Goal: Task Accomplishment & Management: Complete application form

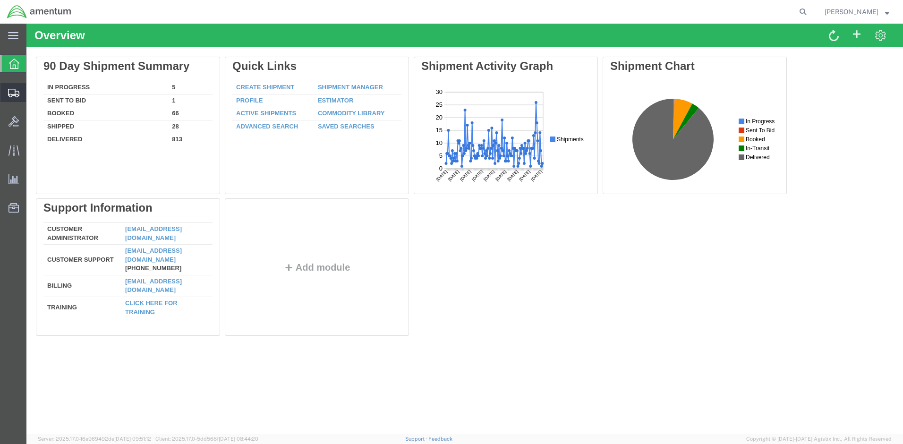
click at [0, 0] on span "Create Shipment" at bounding box center [0, 0] width 0 height 0
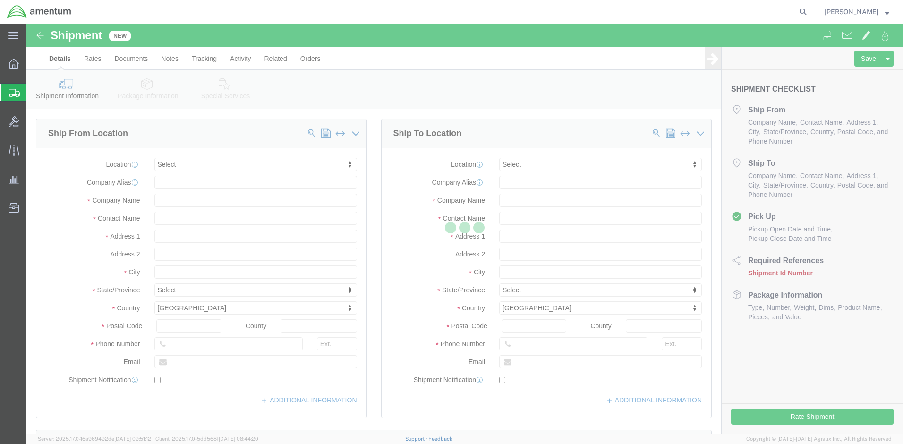
select select
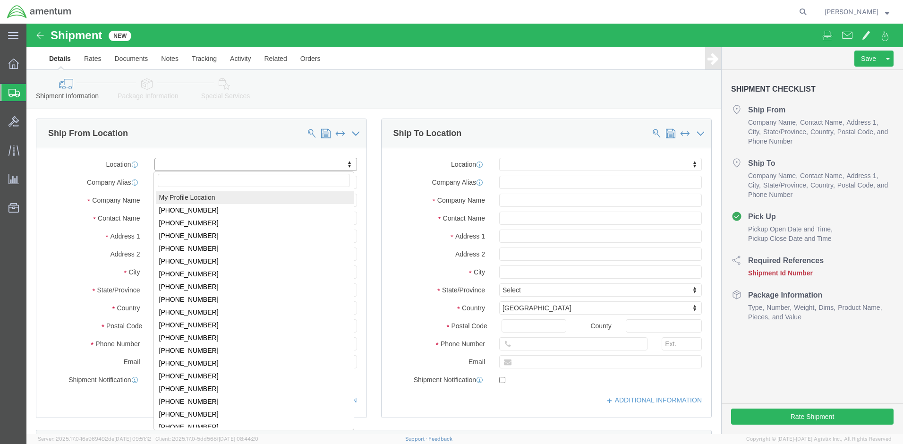
select select "MYPROFILE"
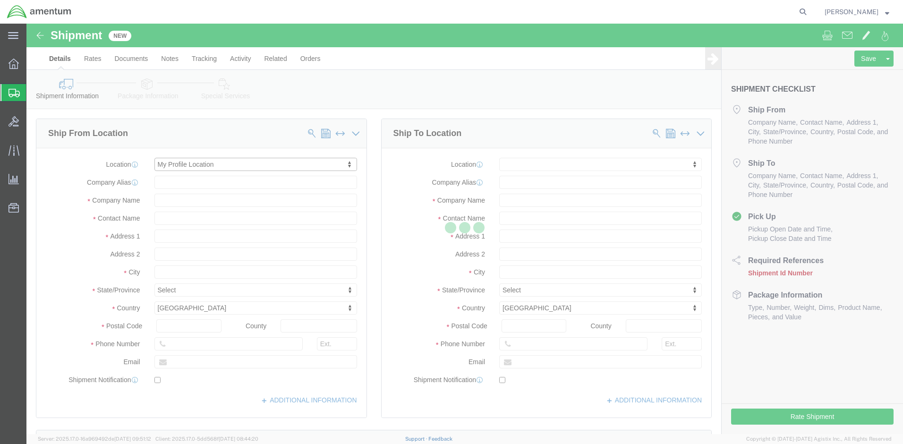
select select "MD"
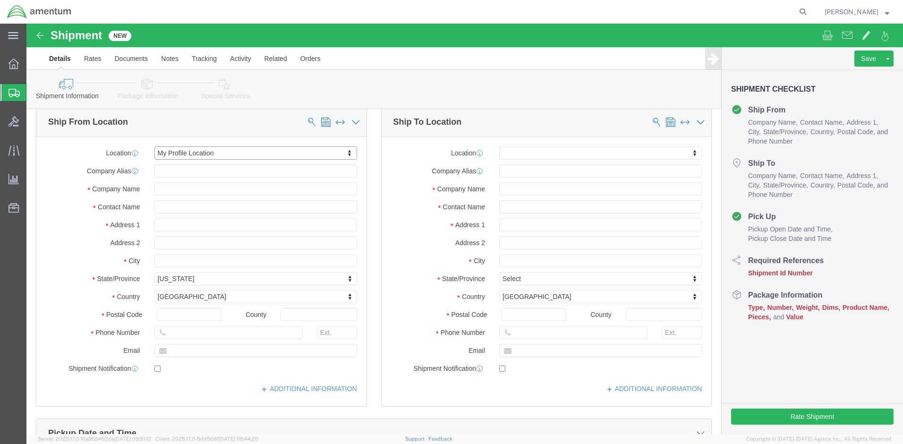
scroll to position [94, 0]
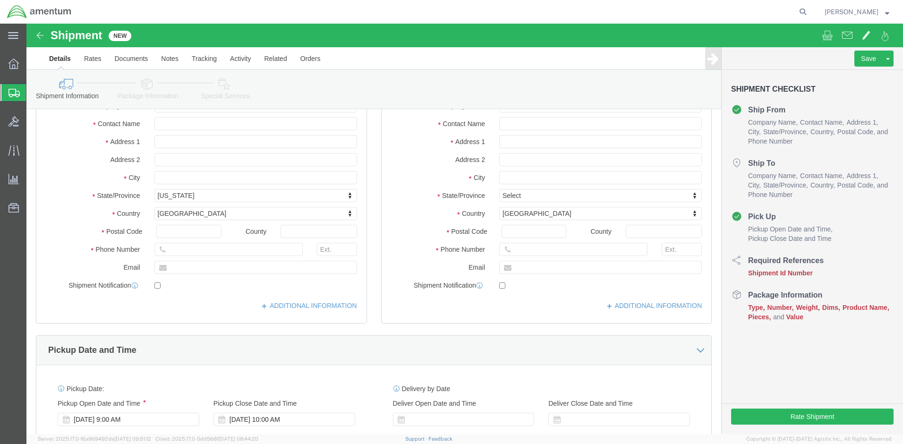
click div "Location My Profile Location My Profile Location [PHONE_NUMBER] [PHONE_NUMBER] …"
click link "ADDITIONAL INFORMATION"
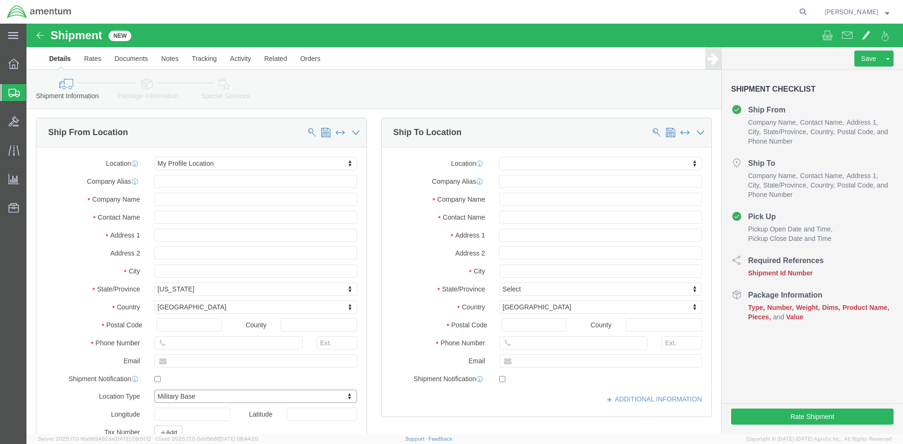
scroll to position [0, 0]
click input "text"
type input "f"
click input "text"
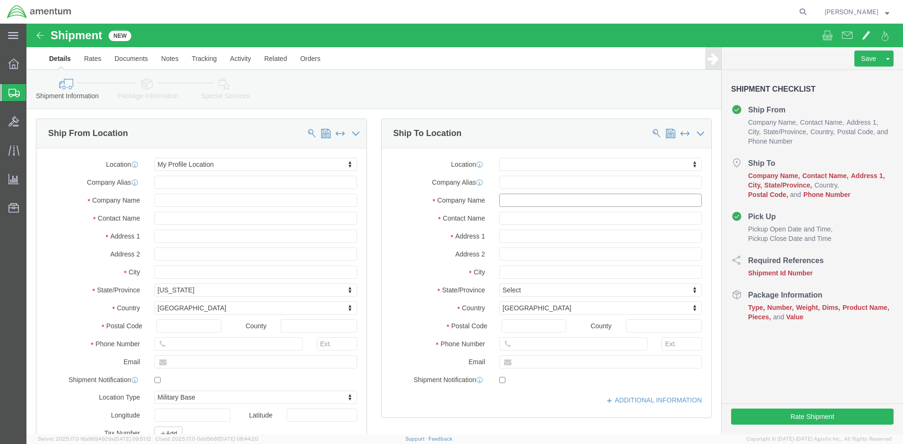
click input "text"
type input "B"
type input "D"
type input "F"
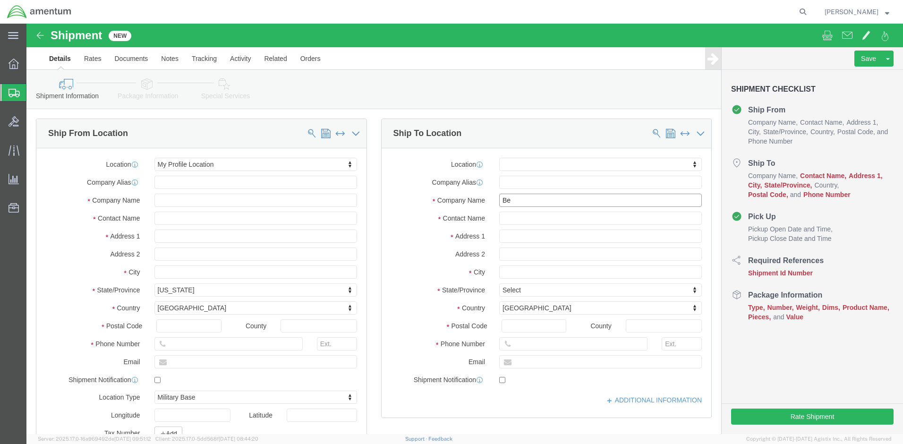
type input "B"
type input "Belvoir"
click input "text"
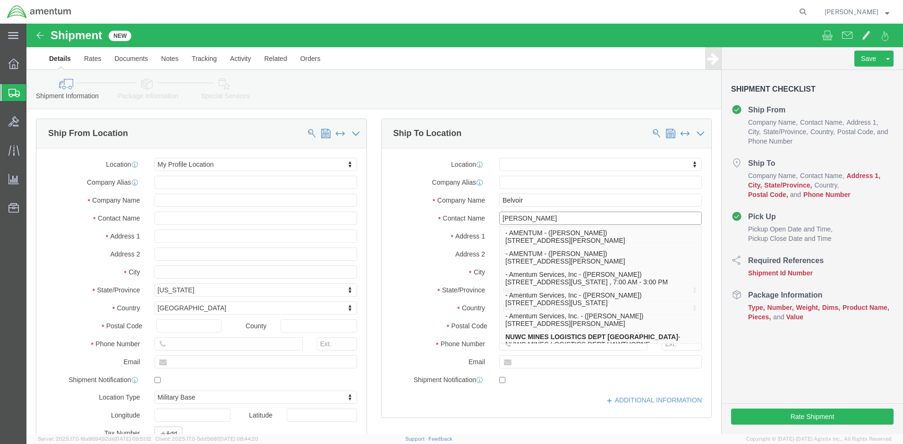
type input "[PERSON_NAME]"
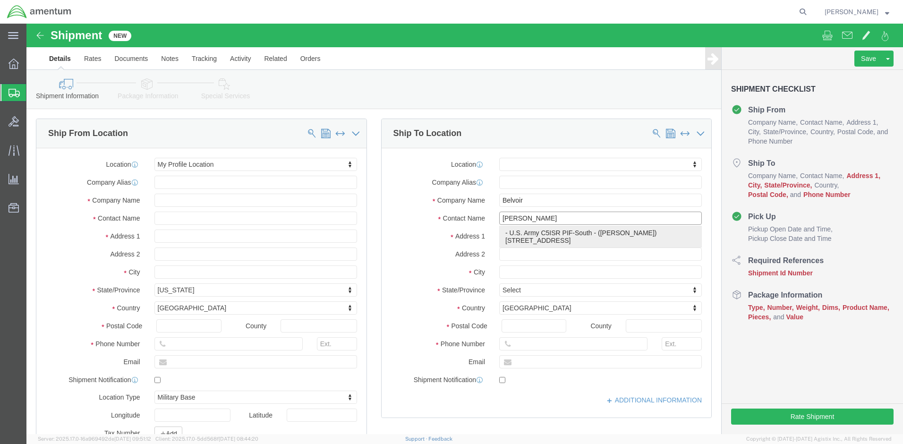
click p "- [DEMOGRAPHIC_DATA] Army C5ISR PIF-South - ([PERSON_NAME]) [STREET_ADDRESS]"
select select "VA"
type input "[PERSON_NAME]"
drag, startPoint x: 569, startPoint y: 217, endPoint x: 452, endPoint y: 213, distance: 117.6
click div "Address 1"
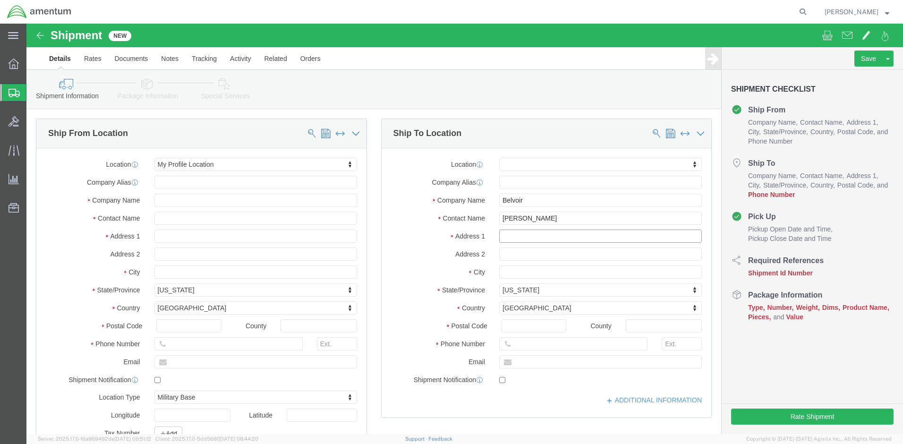
type input "[STREET_ADDRESS]"
type input "[STREET_ADDRESS][PERSON_NAME]"
click input "text"
type input "Building 331"
click input "text"
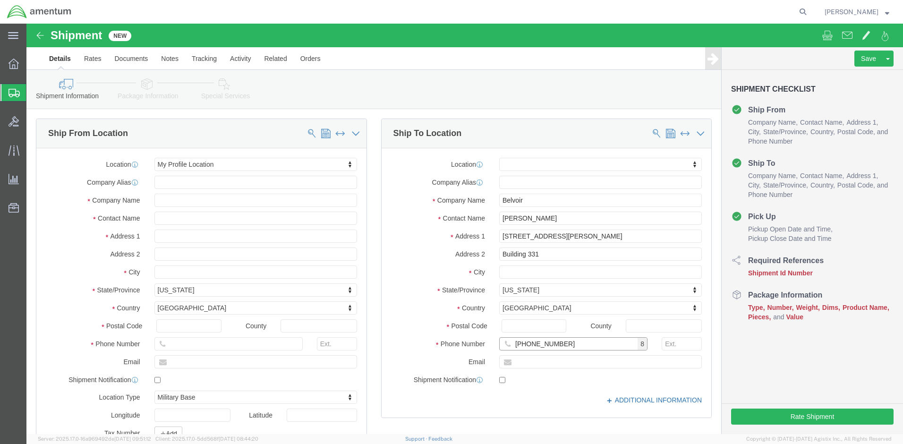
type input "[PHONE_NUMBER]"
click link "ADDITIONAL INFORMATION"
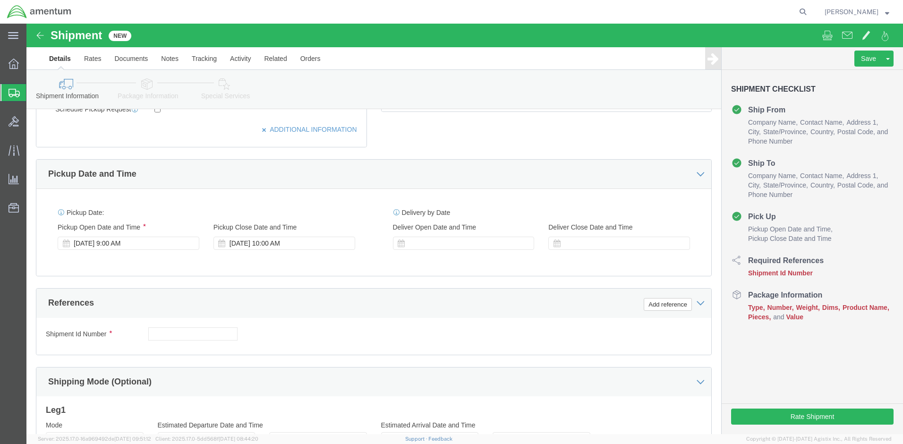
scroll to position [378, 0]
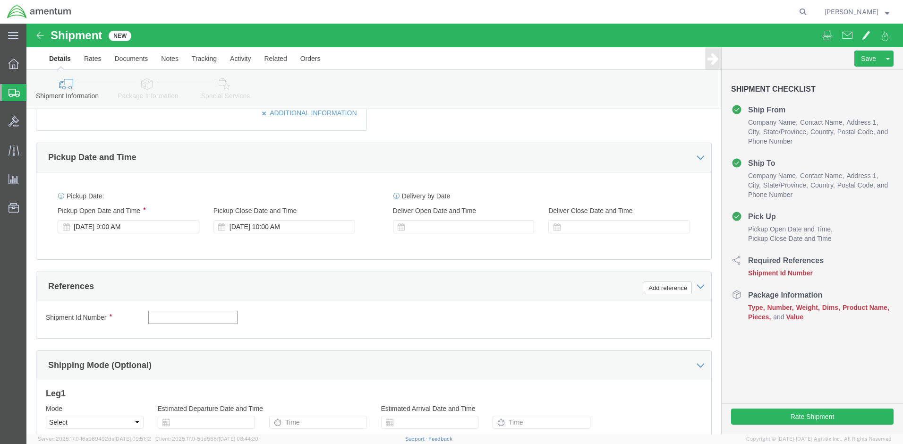
click input "text"
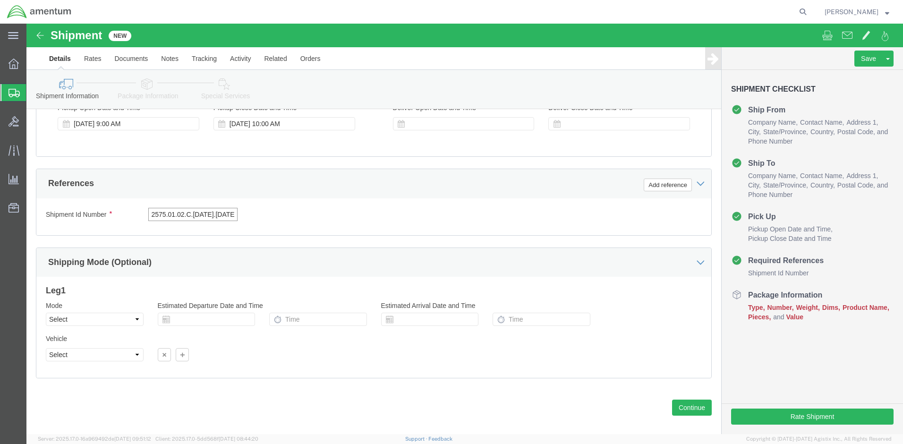
scroll to position [491, 0]
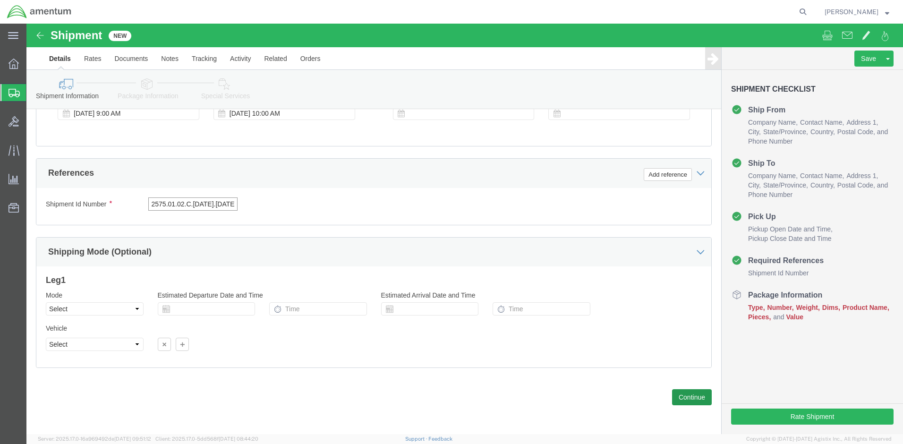
type input "2575.01.02.C.[DATE].[DATE]"
click button "Continue"
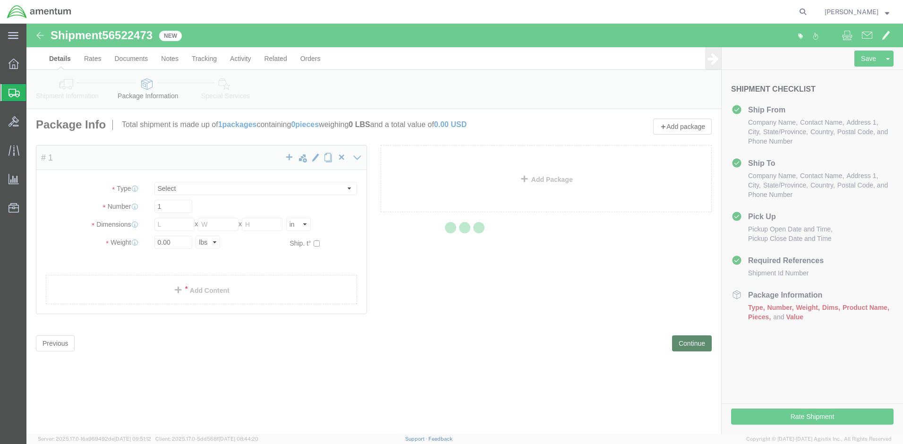
select select "CBOX"
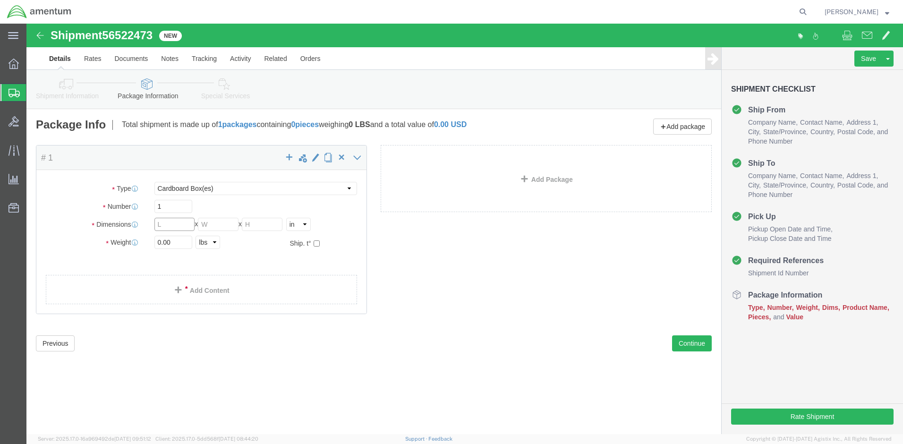
click input "text"
type input "24"
drag, startPoint x: 129, startPoint y: 218, endPoint x: 123, endPoint y: 219, distance: 6.6
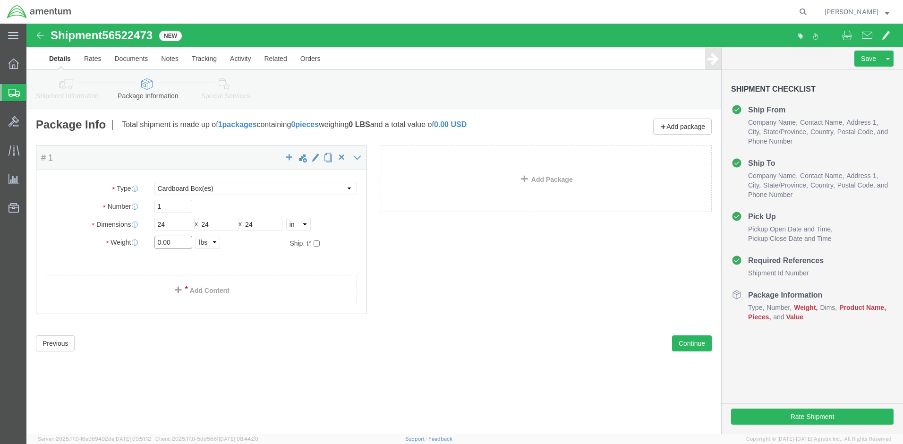
click div "0.00 Select kgs lbs"
type input "43"
click link "Add Content"
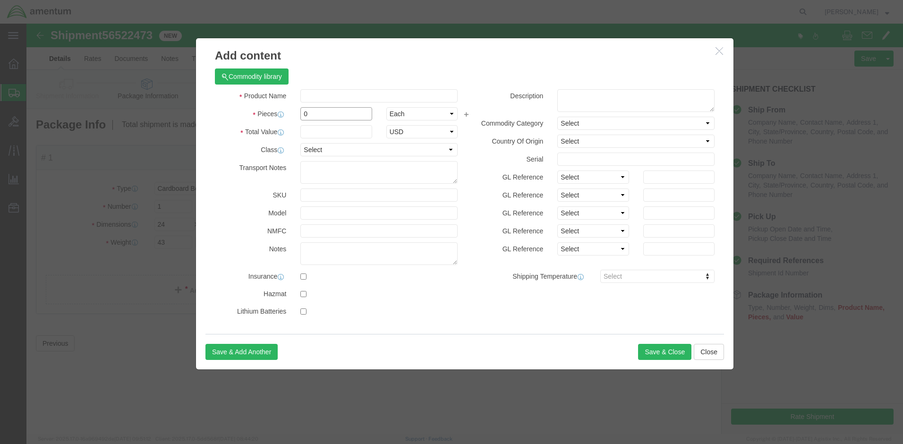
drag, startPoint x: 299, startPoint y: 89, endPoint x: 232, endPoint y: 89, distance: 67.0
click div "Pieces 0 Select Bag Barrels 100Board Feet Bottle Box Blister Pack Carats Can Ca…"
type input "16"
click input "text"
type input "500"
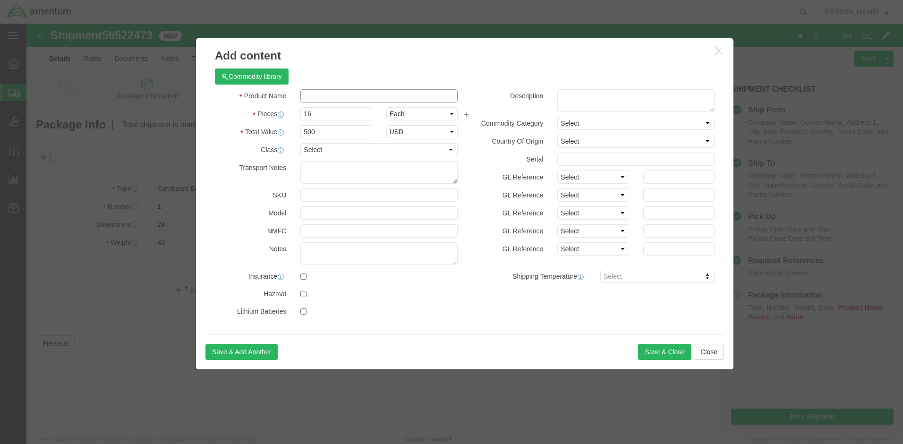
click input "text"
type input "P"
type input "D"
type input "DISA Brackets"
click select "Select 50 55 60 65 70 85 92.5 100 125 175 250 300 400"
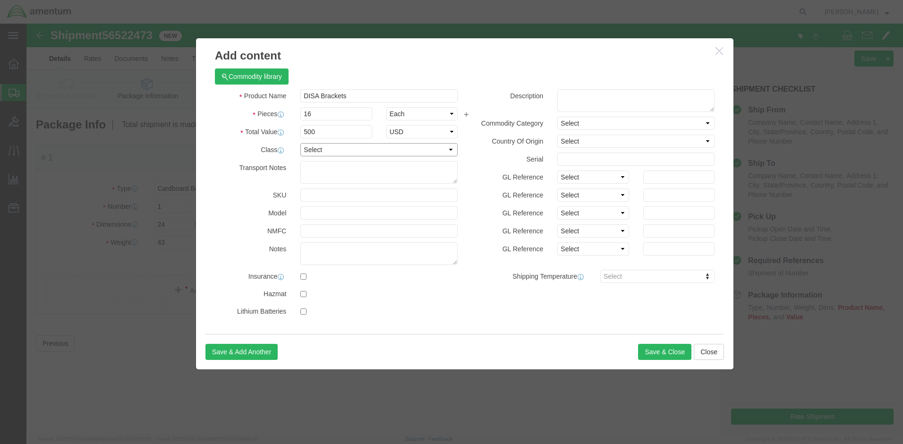
click select "Select 50 55 60 65 70 85 92.5 100 125 175 250 300 400"
click button "Save & Close"
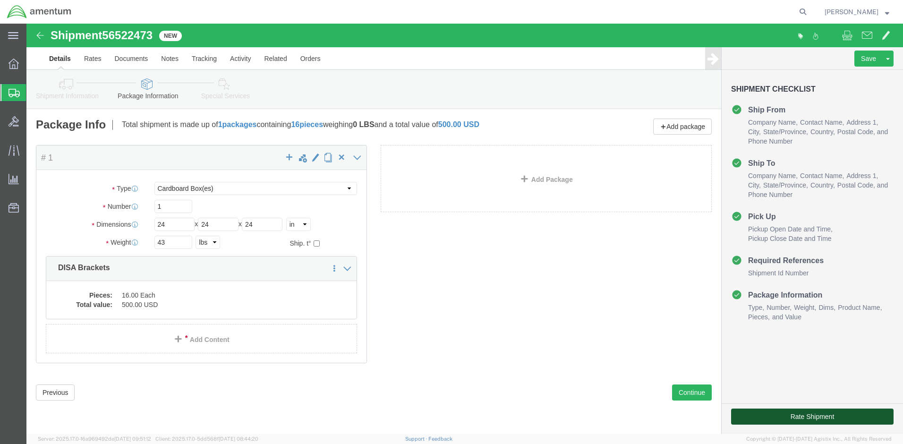
click button "Rate Shipment"
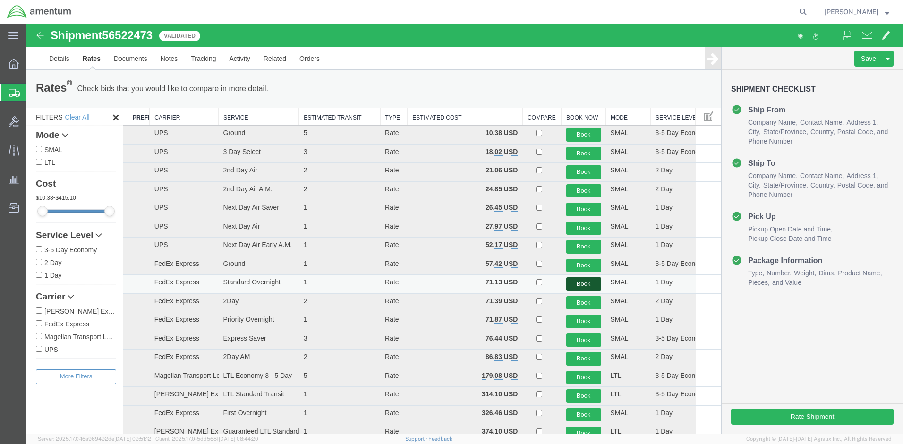
click at [567, 287] on button "Book" at bounding box center [583, 284] width 35 height 14
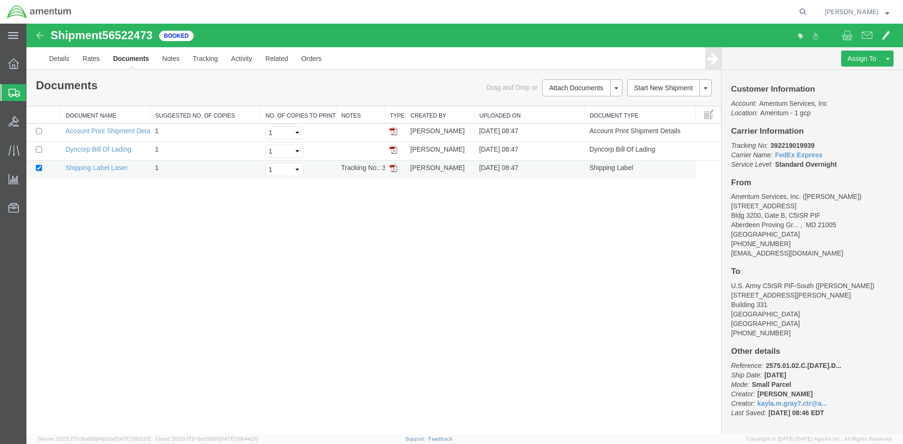
click at [397, 166] on td at bounding box center [395, 170] width 21 height 18
drag, startPoint x: 394, startPoint y: 169, endPoint x: 381, endPoint y: 30, distance: 140.3
click at [394, 169] on img at bounding box center [393, 168] width 8 height 8
click at [395, 132] on img at bounding box center [393, 131] width 8 height 8
click at [0, 0] on span "Create Shipment" at bounding box center [0, 0] width 0 height 0
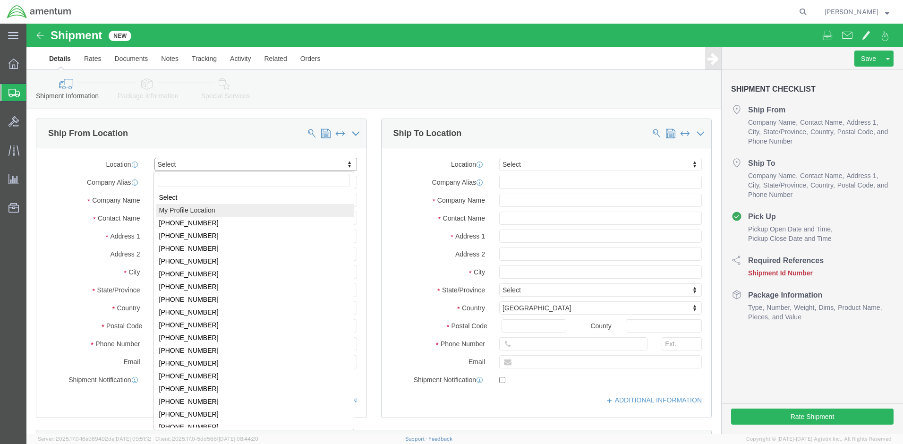
select select "MYPROFILE"
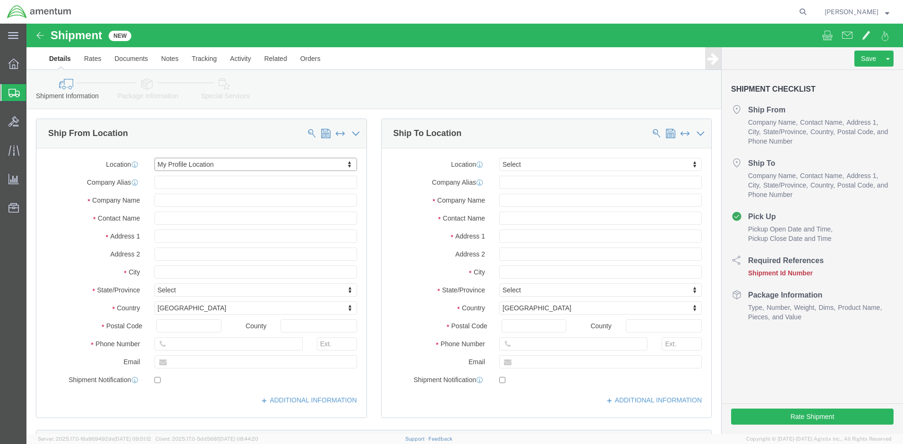
select select "MD"
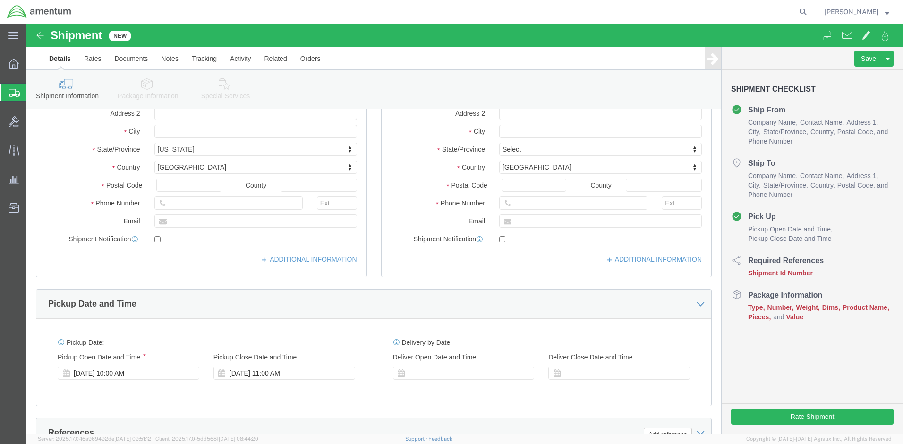
scroll to position [142, 0]
click link "ADDITIONAL INFORMATION"
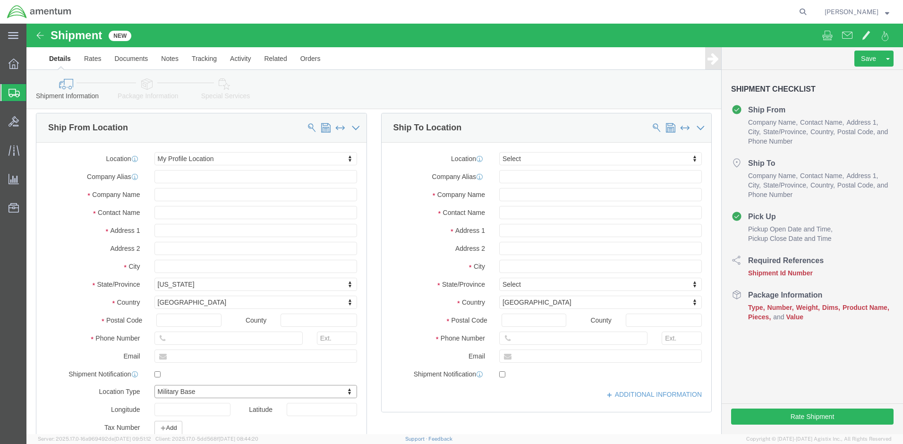
scroll to position [0, 0]
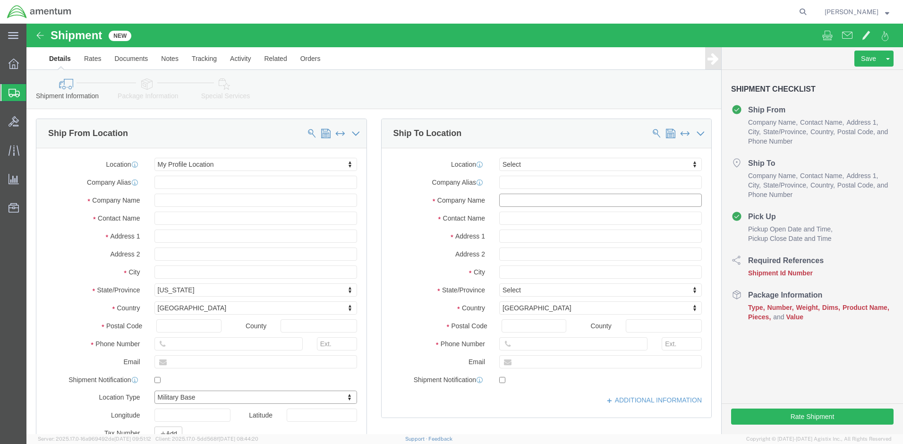
click input "text"
type input "DODAAC: W516M0"
click input "text"
type input "[PERSON_NAME]"
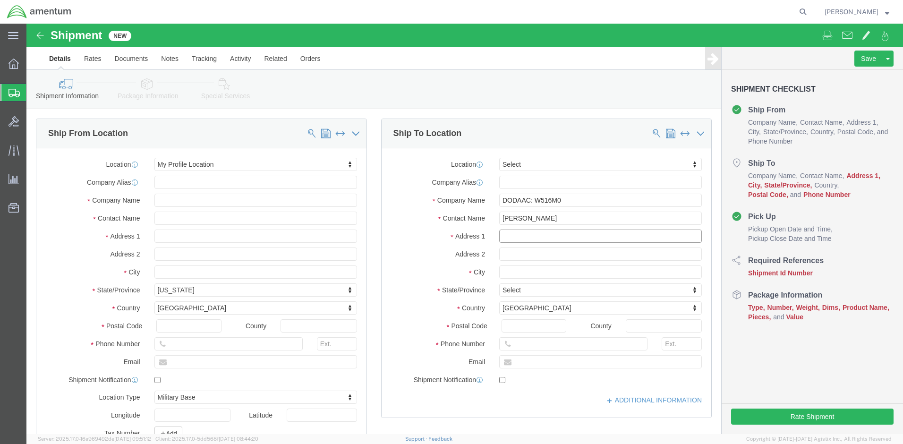
click input "text"
type input "[STREET_ADDRESS][PERSON_NAME]"
click input "text"
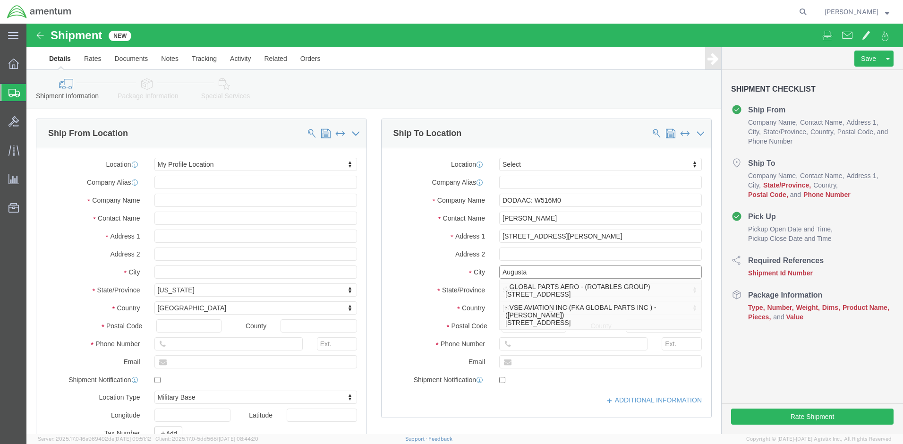
type input "Augusta"
click div "Location Select Select My Profile Location [PHONE_NUMBER] [PHONE_NUMBER] [PHONE…"
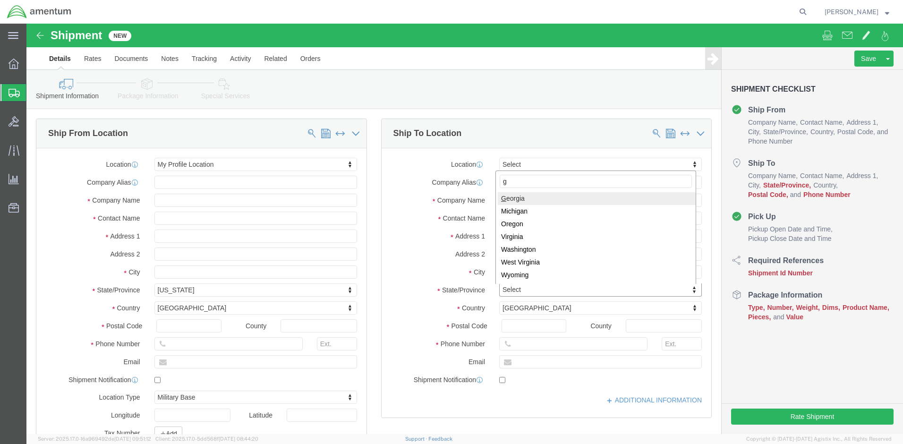
type input "g"
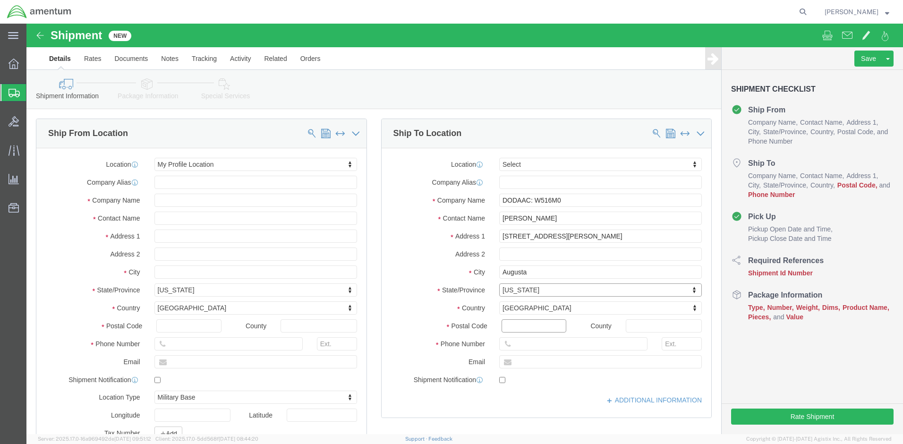
click input "Postal Code"
type input "30909"
click input "text"
type input "[PHONE_NUMBER]"
click link "ADDITIONAL INFORMATION"
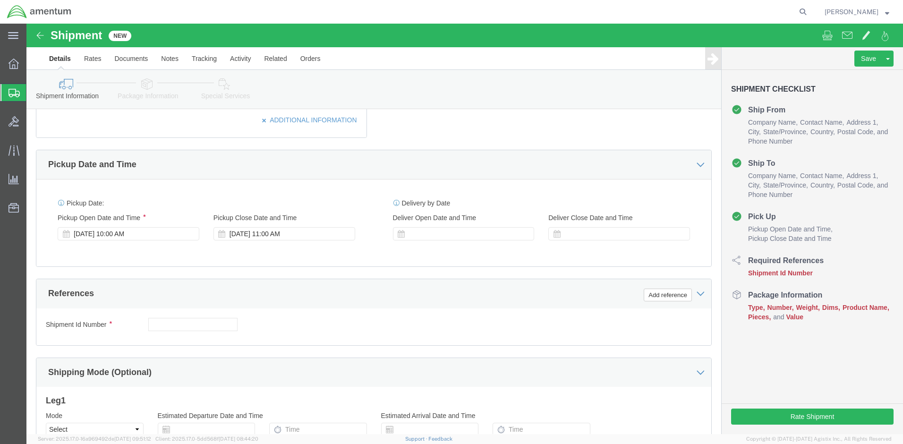
scroll to position [378, 0]
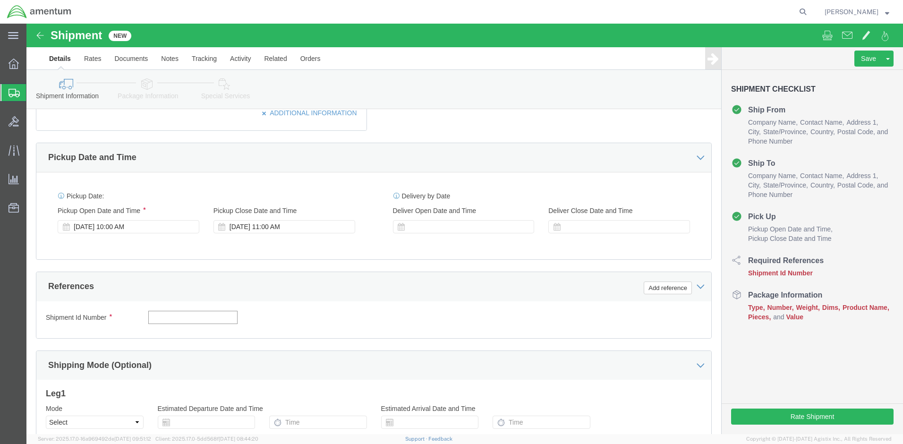
click input "text"
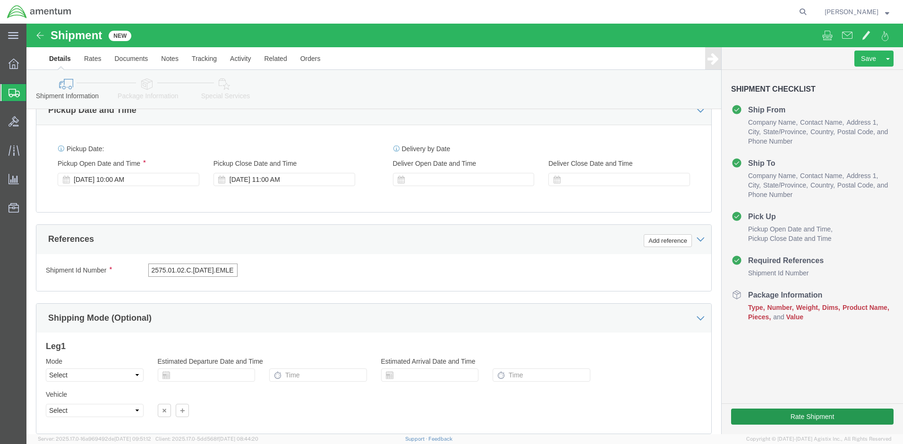
type input "2575.01.02.C.[DATE].EMLE"
click button "Rate Shipment"
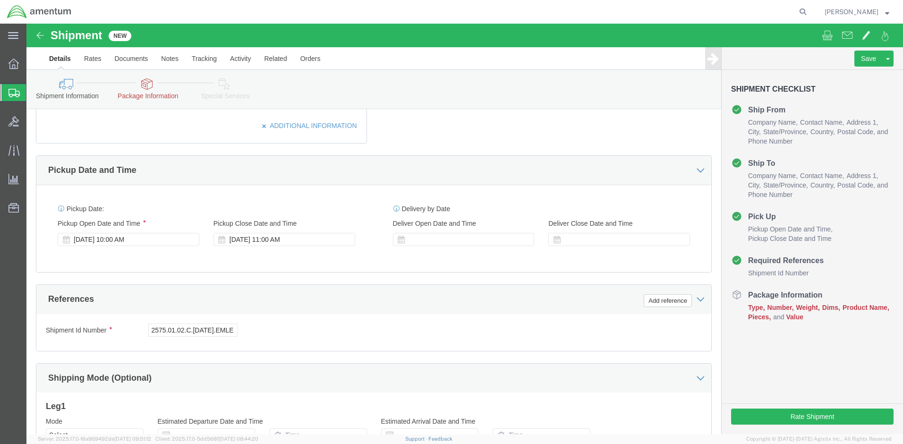
scroll to position [491, 0]
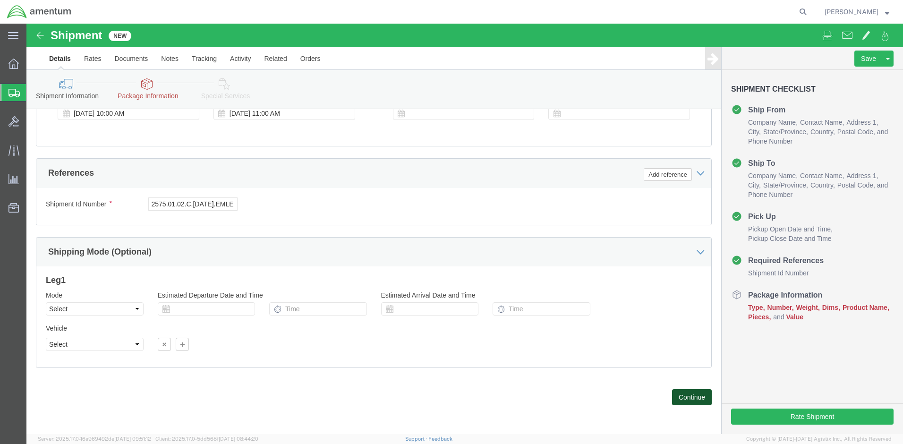
click button "Continue"
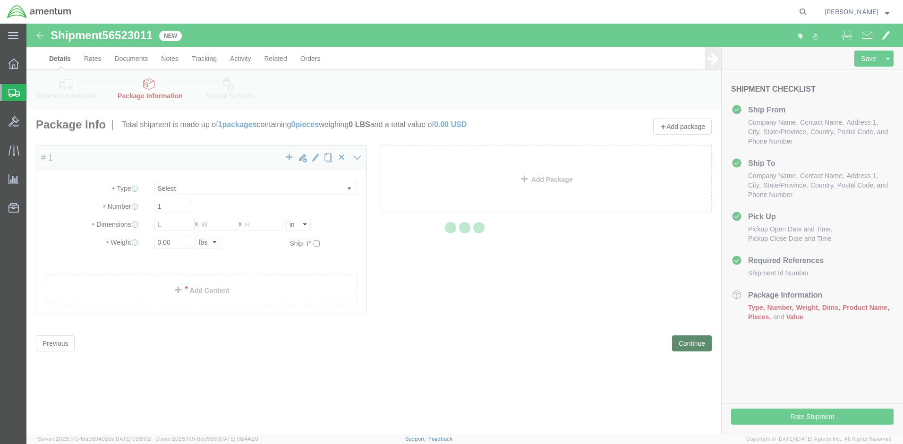
select select "CBOX"
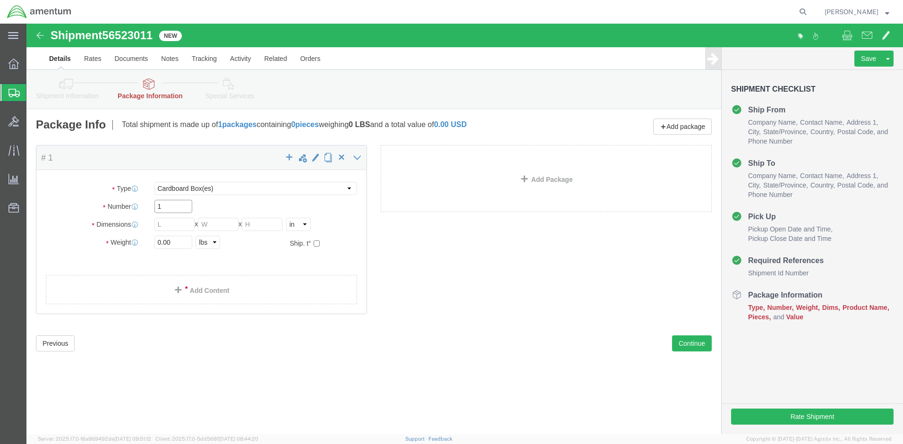
drag, startPoint x: 146, startPoint y: 181, endPoint x: 77, endPoint y: 176, distance: 69.1
click div "Number 1"
click input "text"
type input "14"
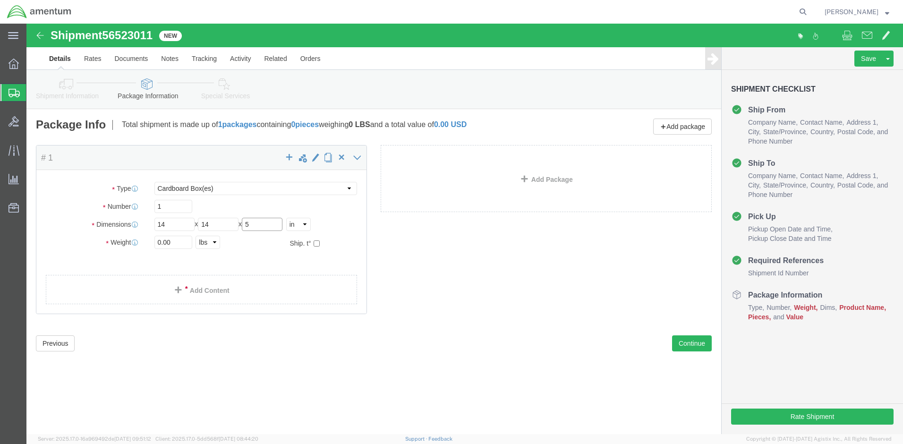
type input "5"
drag, startPoint x: 144, startPoint y: 220, endPoint x: 84, endPoint y: 220, distance: 60.0
click div "Weight 0.00 Select kgs lbs Ship. t°"
type input "17.0"
click link "Add Content"
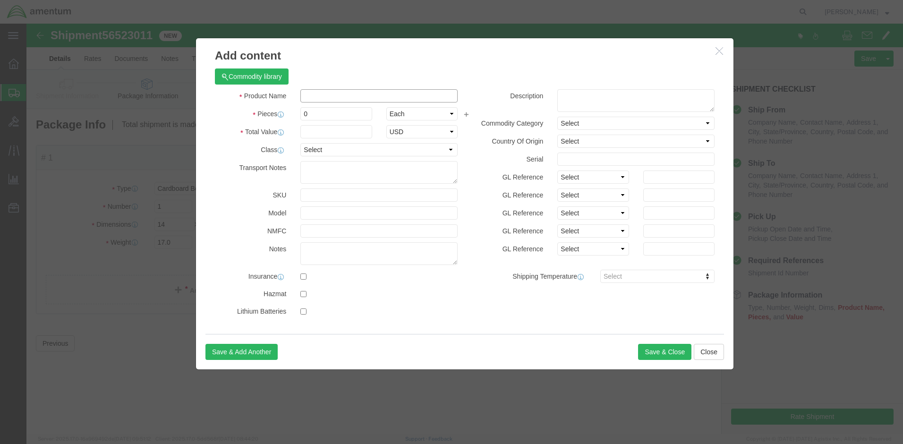
click input "text"
type input "EMC Cables"
click h3 "Add content"
drag, startPoint x: 294, startPoint y: 87, endPoint x: 247, endPoint y: 101, distance: 48.7
click div "Product Name EMC Cables EMC Pieces 0 Select Bag Barrels 100Board Feet Bottle Bo…"
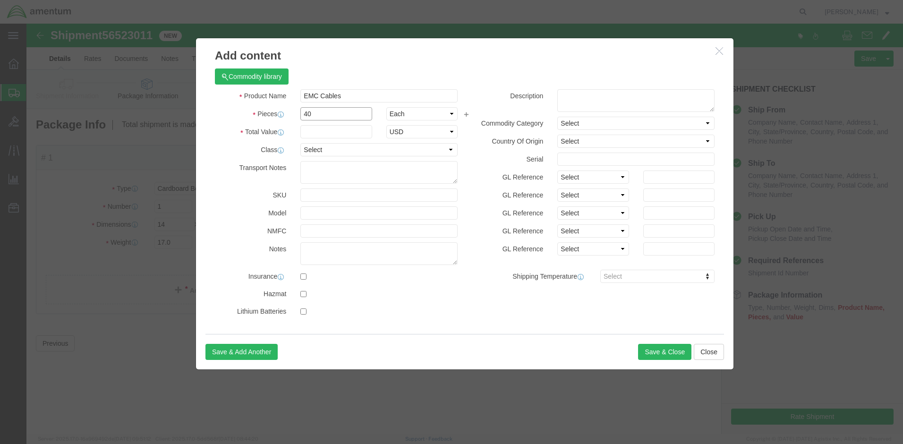
type input "40"
click input "text"
type input "200"
click button "Save & Close"
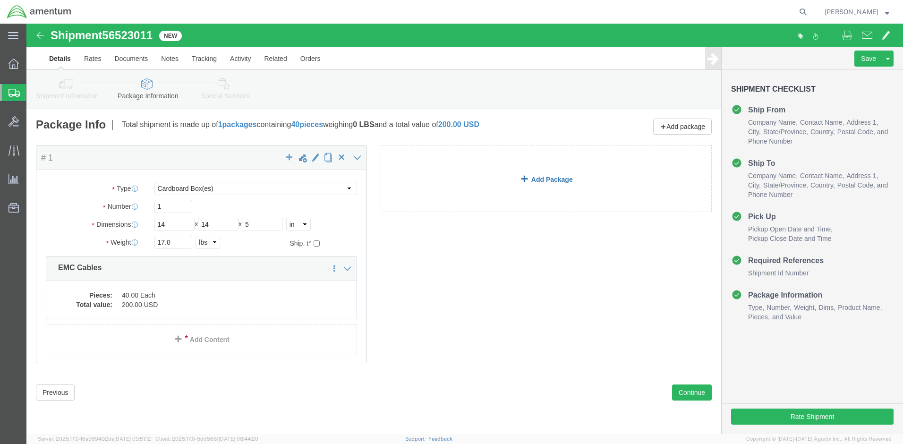
click link "Add Package"
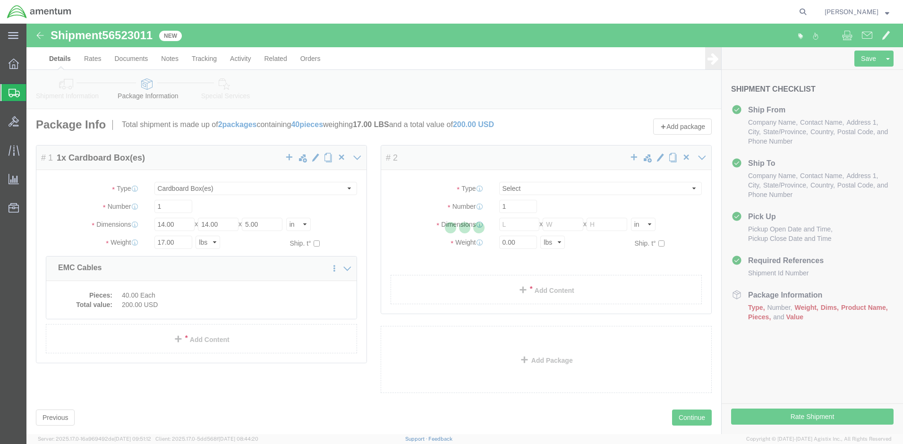
select select "CBOX"
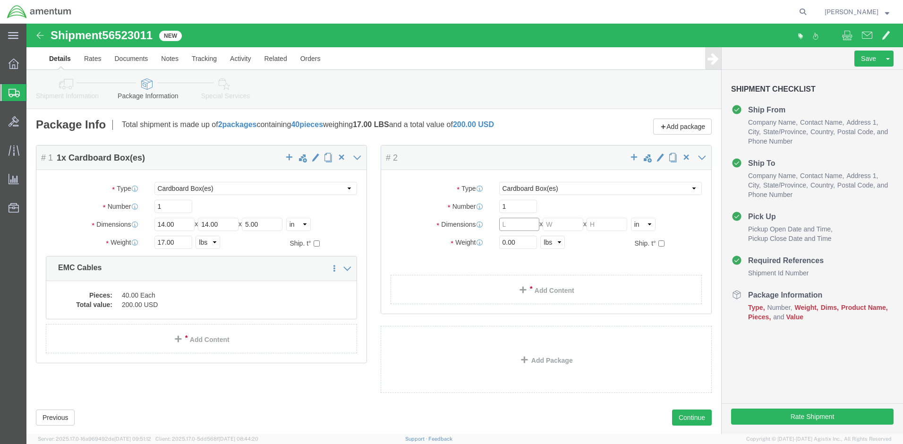
click input "text"
type input "14"
type input "5"
drag, startPoint x: 485, startPoint y: 221, endPoint x: 440, endPoint y: 217, distance: 45.1
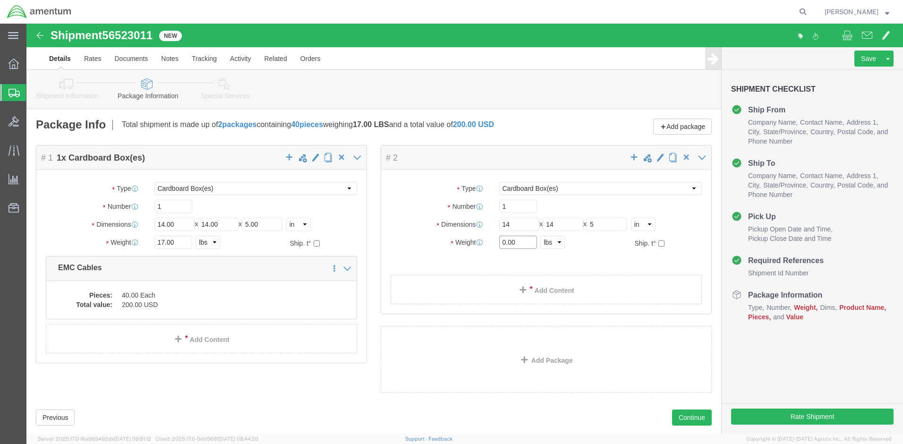
click div "Weight 0.00 Select kgs lbs Ship. t°"
type input "11.0"
click link "Add Content"
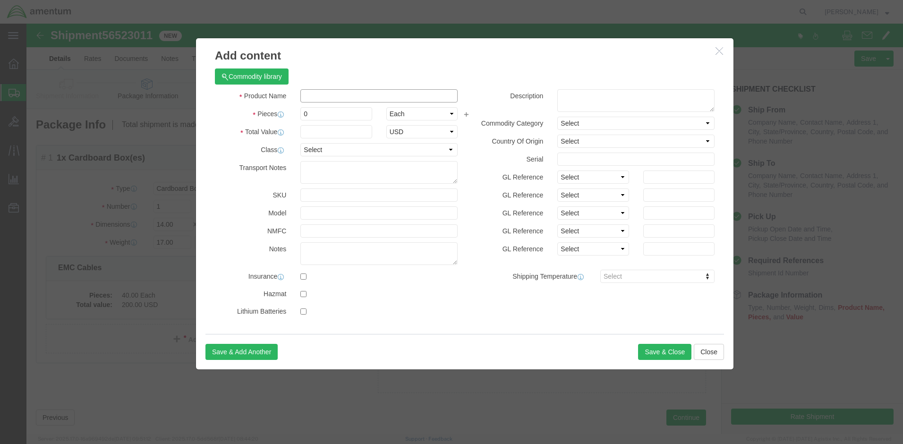
click input "text"
type input "EMC Cables"
click h3 "Add content"
drag, startPoint x: 316, startPoint y: 93, endPoint x: 215, endPoint y: 93, distance: 101.0
click div "Pieces 0 Select Bag Barrels 100Board Feet Bottle Box Blister Pack Carats Can Ca…"
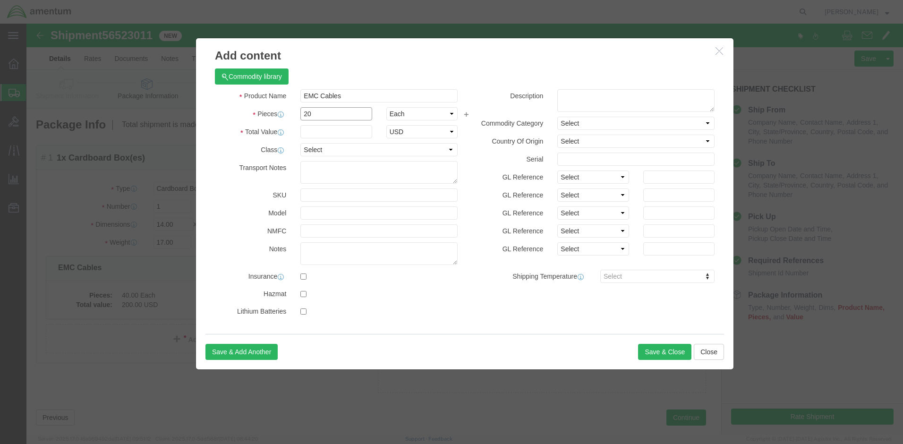
type input "20"
click input "text"
type input "200"
click button "Save & Close"
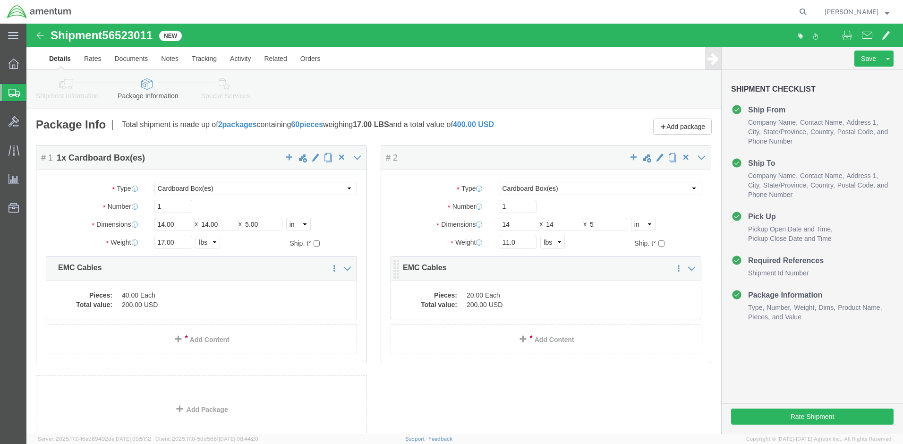
click dd "20.00 Each"
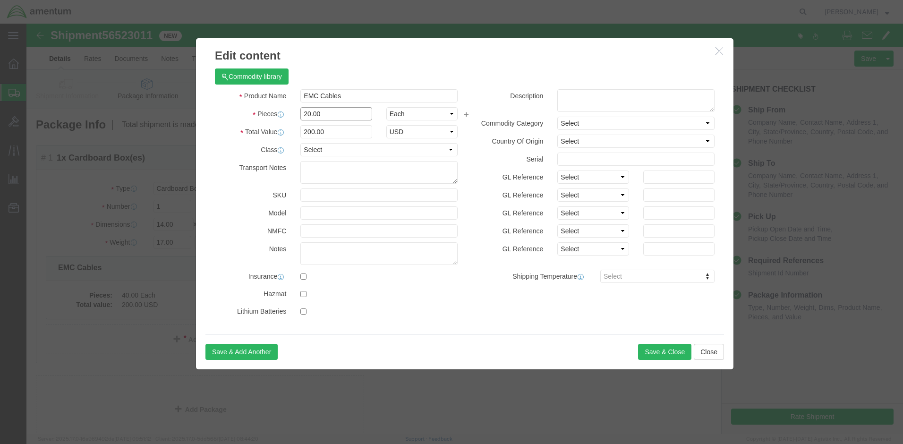
drag, startPoint x: 295, startPoint y: 92, endPoint x: 240, endPoint y: 92, distance: 54.8
click div "Pieces 20.00 Select Bag Barrels 100Board Feet Bottle Box Blister Pack Carats Ca…"
type input "40"
type input "400"
click input "EMC Cables"
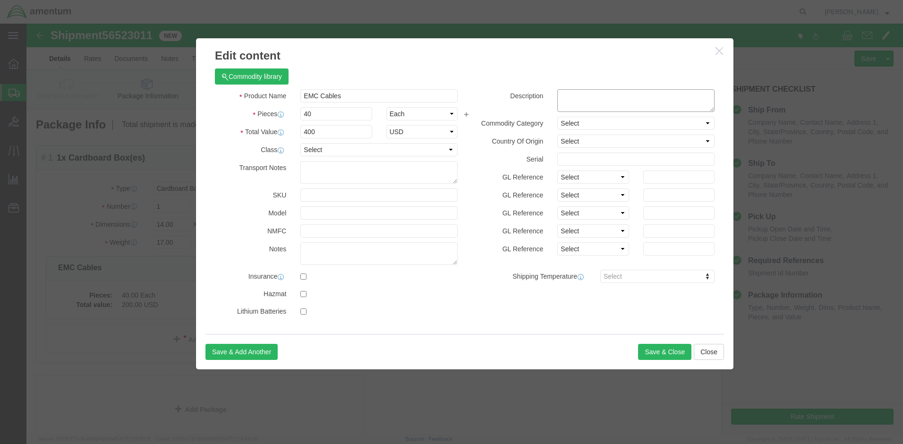
click textarea
click div "Save & Add Another Save & Close Close"
click button "Save & Close"
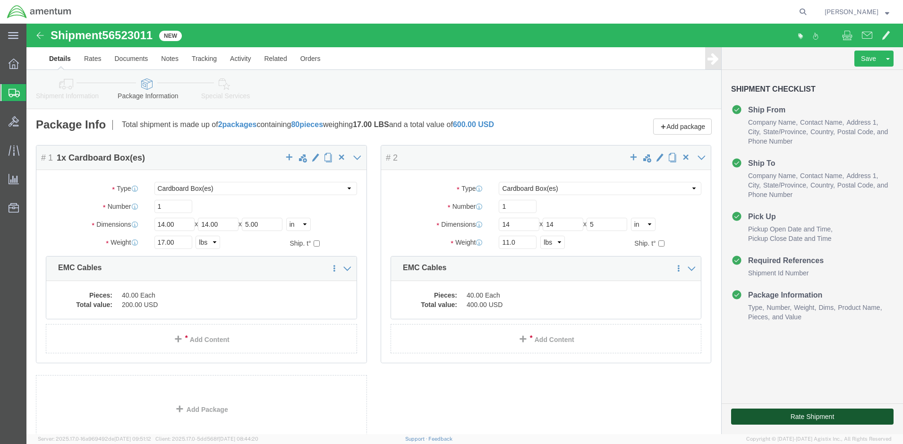
click button "Rate Shipment"
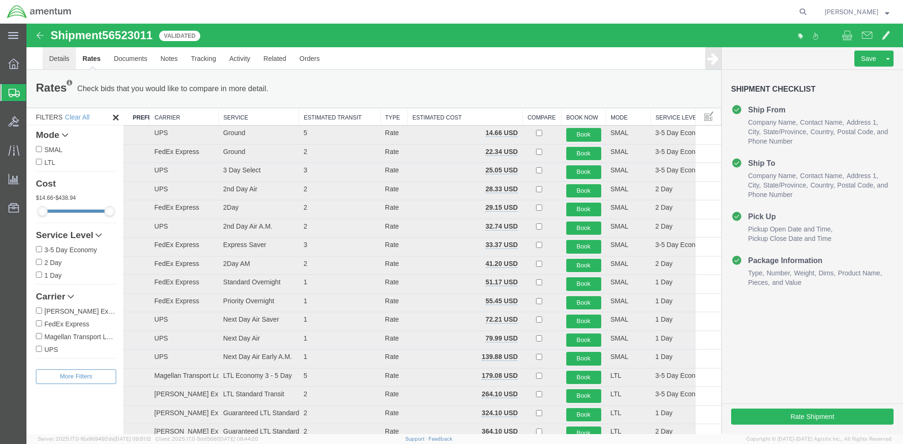
click at [65, 64] on link "Details" at bounding box center [59, 58] width 34 height 23
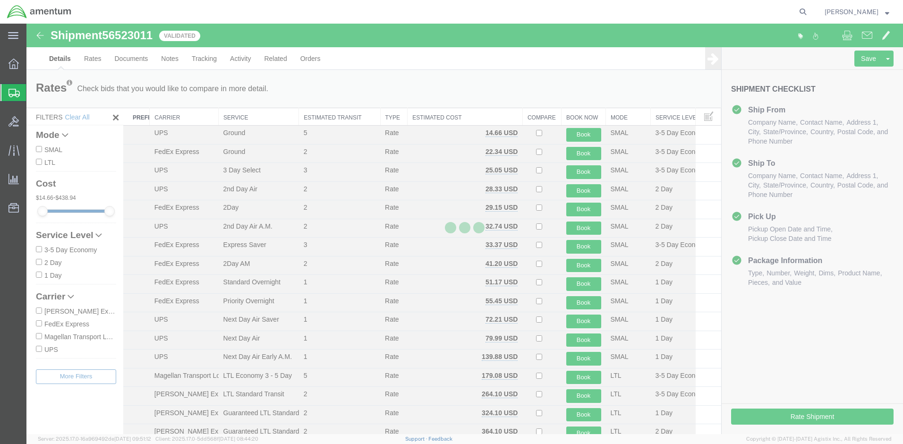
select select "60352"
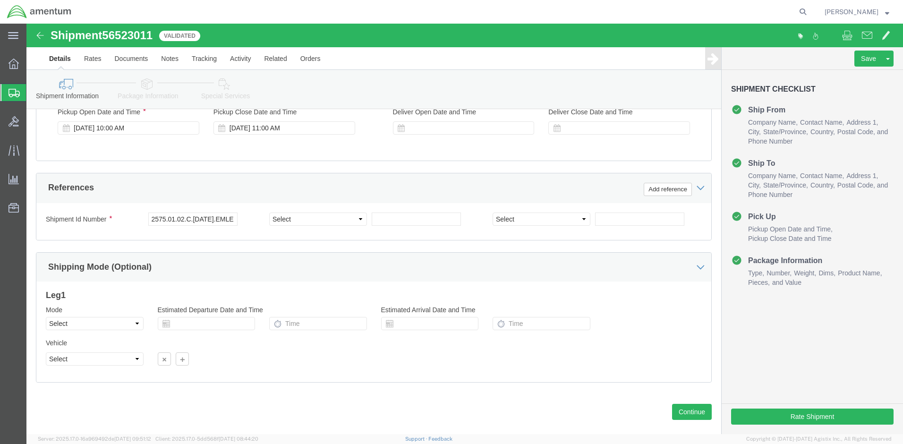
scroll to position [400, 0]
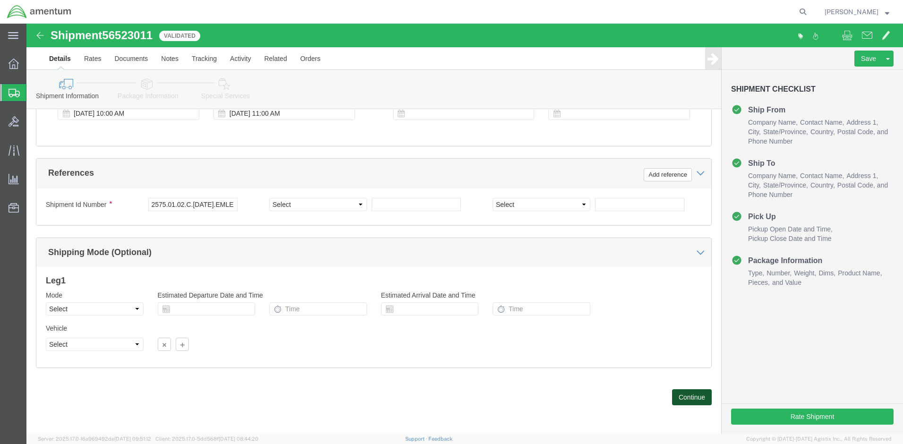
click button "Continue"
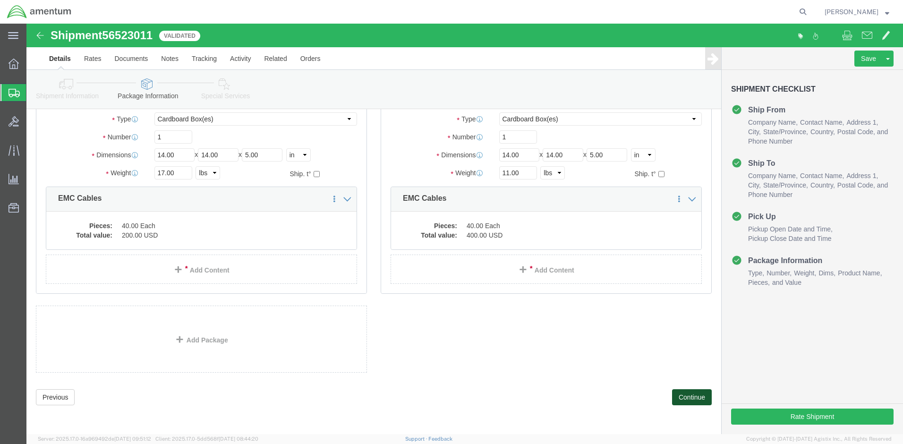
scroll to position [0, 0]
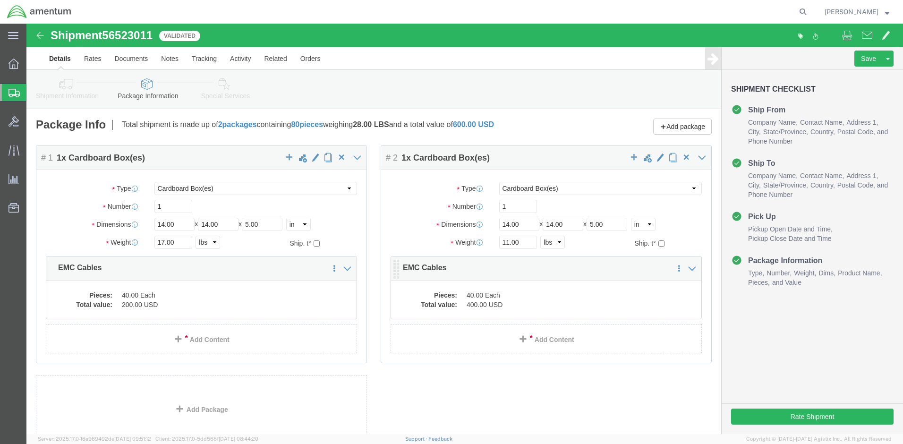
click dd "400.00 USD"
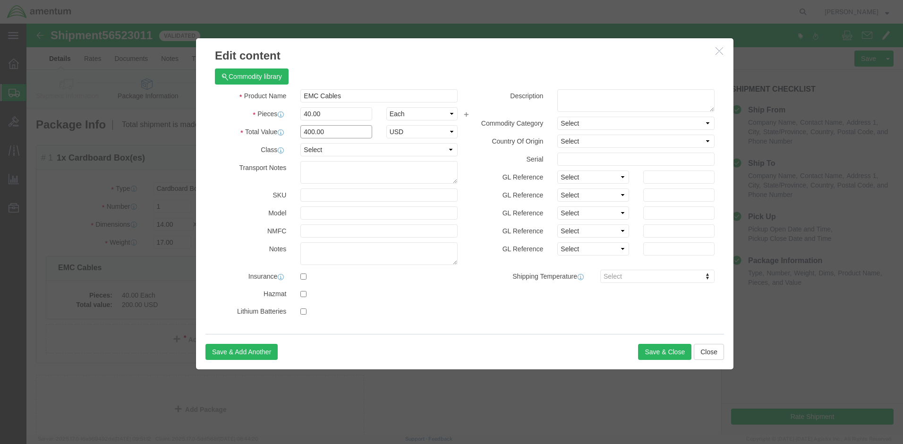
click input "400.00"
type input "200.00"
click button "Save & Close"
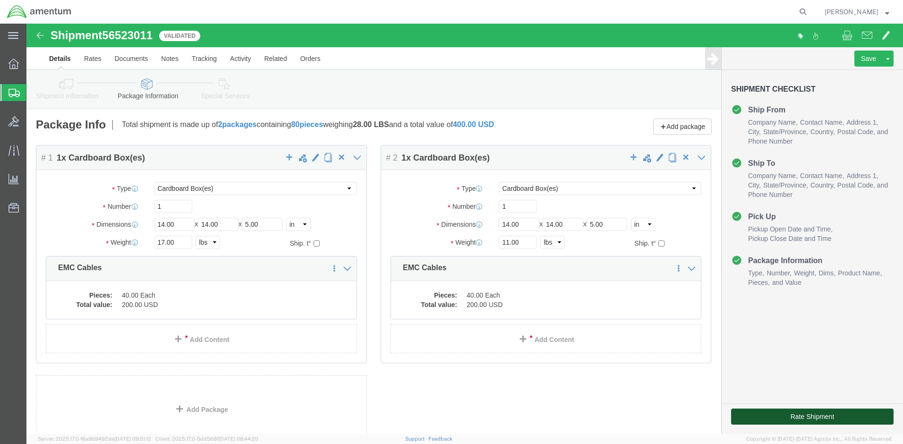
click button "Rate Shipment"
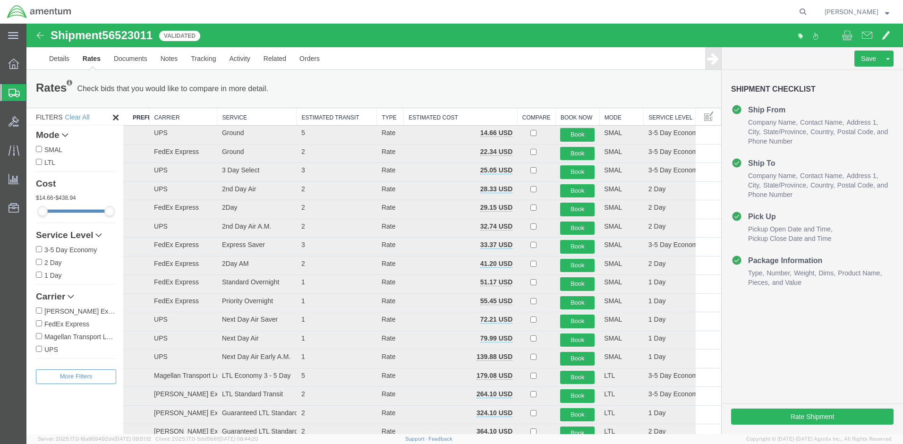
drag, startPoint x: 688, startPoint y: 114, endPoint x: 733, endPoint y: 116, distance: 44.9
click at [733, 116] on form "Shipment 56523011 18 of 18 Validated Details Rates Documents Notes Tracking Act…" at bounding box center [464, 284] width 876 height 521
drag, startPoint x: 210, startPoint y: 90, endPoint x: 223, endPoint y: 86, distance: 13.3
click at [220, 85] on p "Check bids that you would like to compare in more detail." at bounding box center [172, 89] width 191 height 10
click at [590, 76] on div "Rates Check bids that you would like to compare in more detail. Compare Filter" at bounding box center [373, 89] width 694 height 38
